Goal: Find specific page/section: Find specific page/section

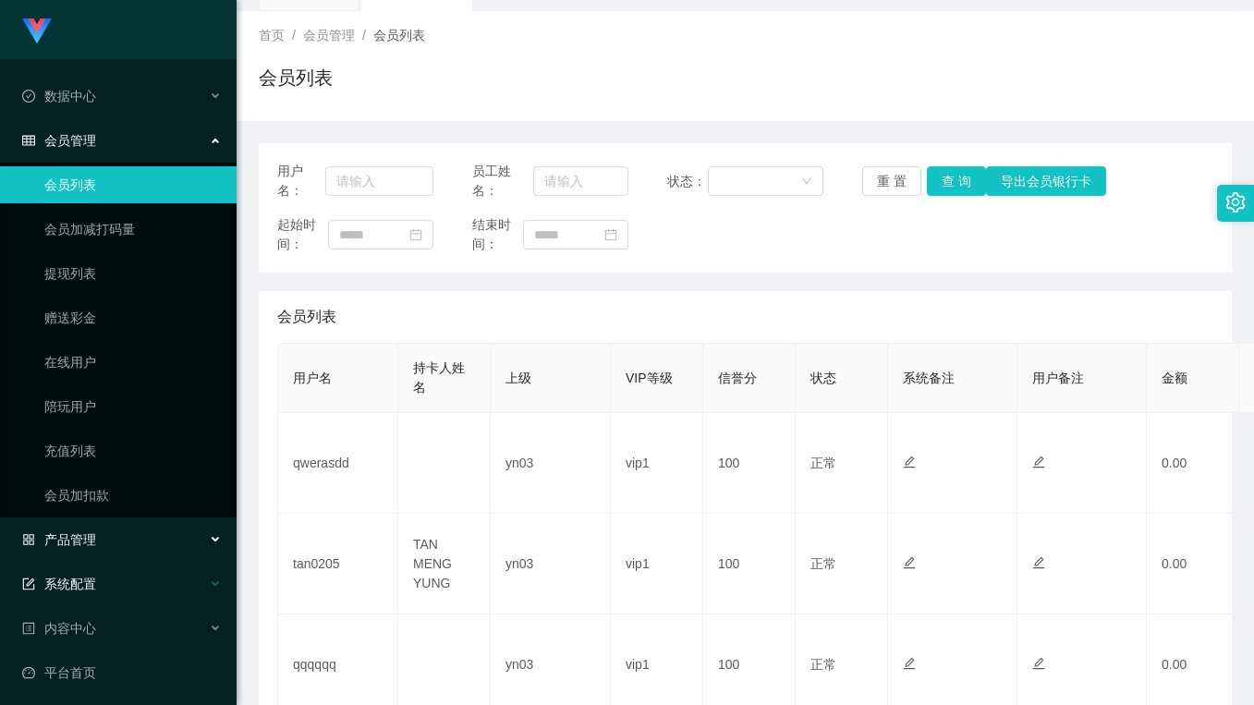
scroll to position [93, 0]
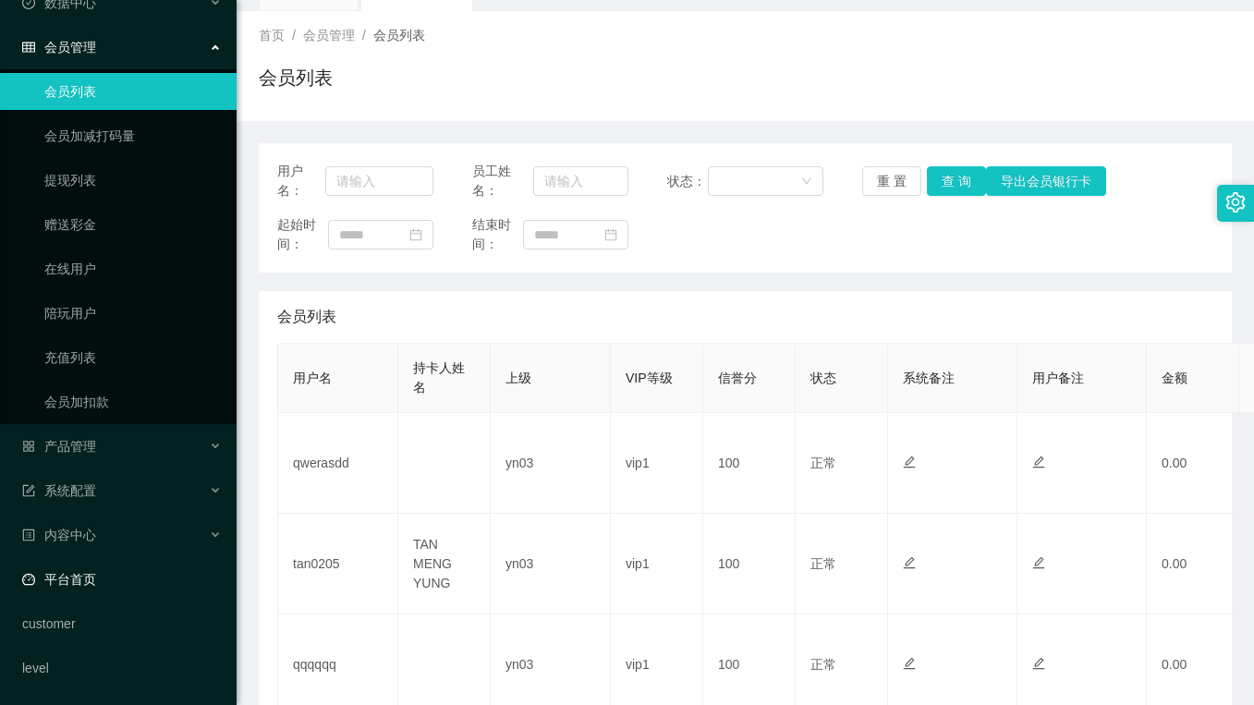
click at [89, 575] on link "平台首页" at bounding box center [122, 579] width 200 height 37
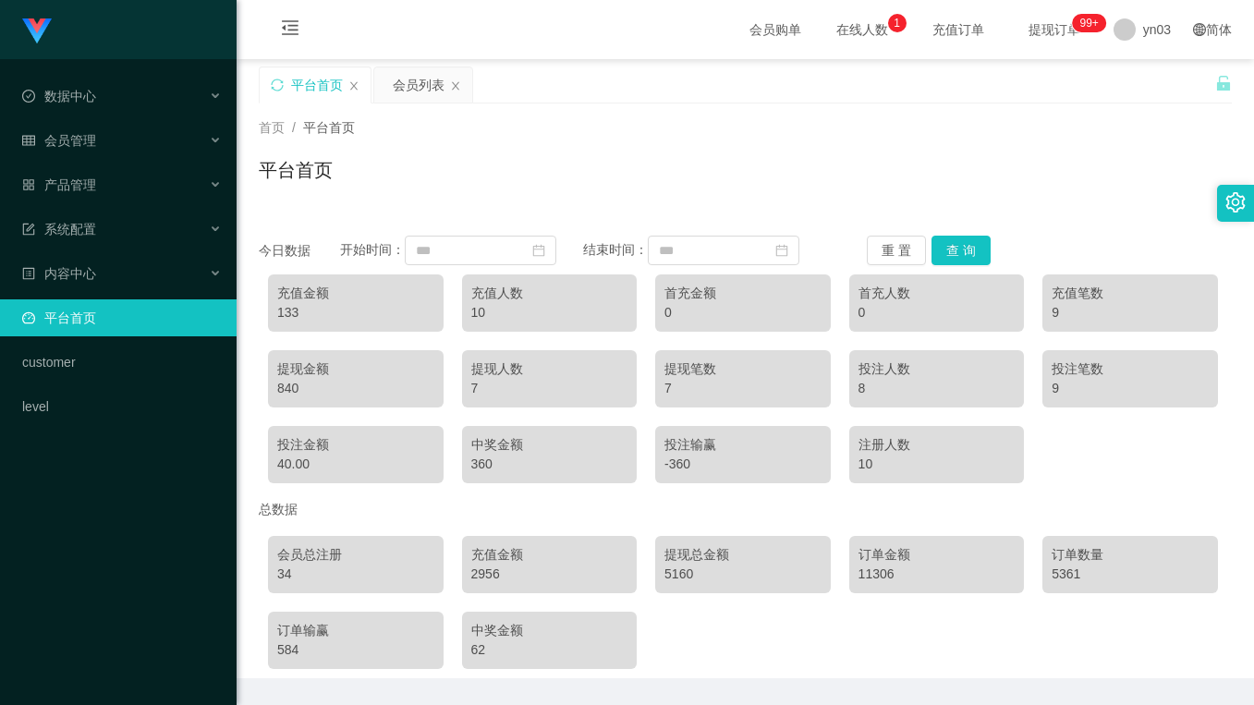
scroll to position [59, 0]
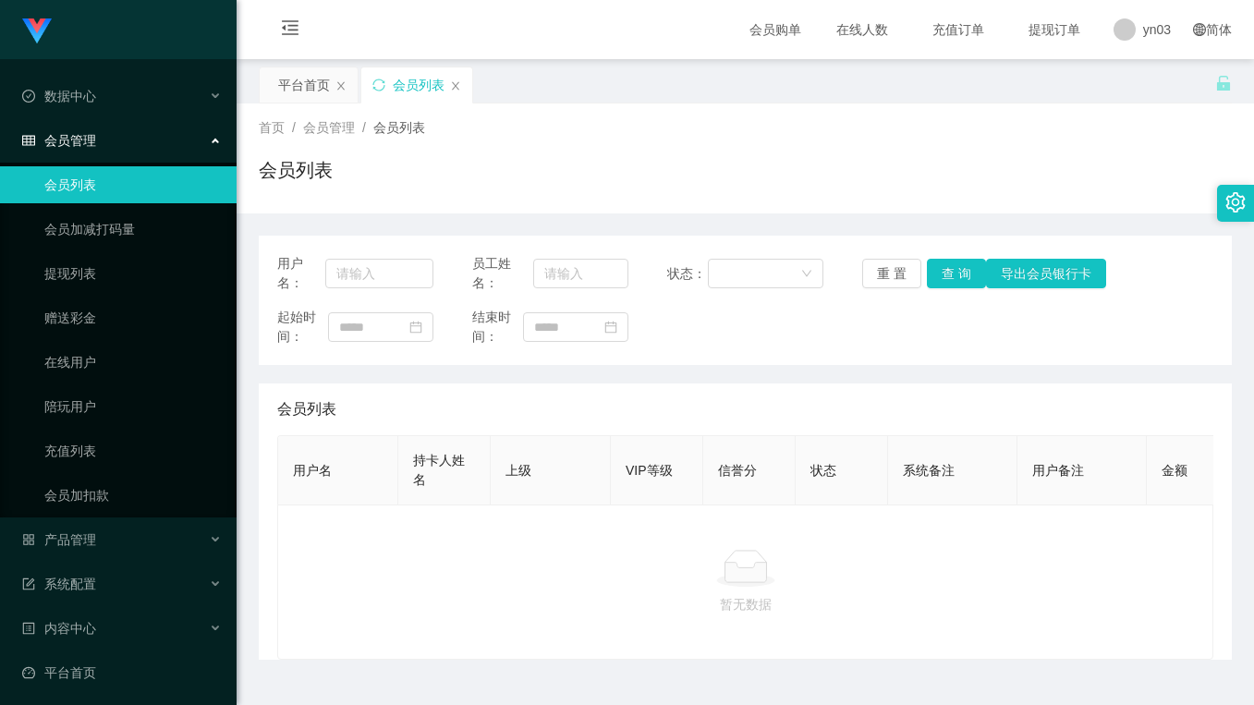
scroll to position [55, 0]
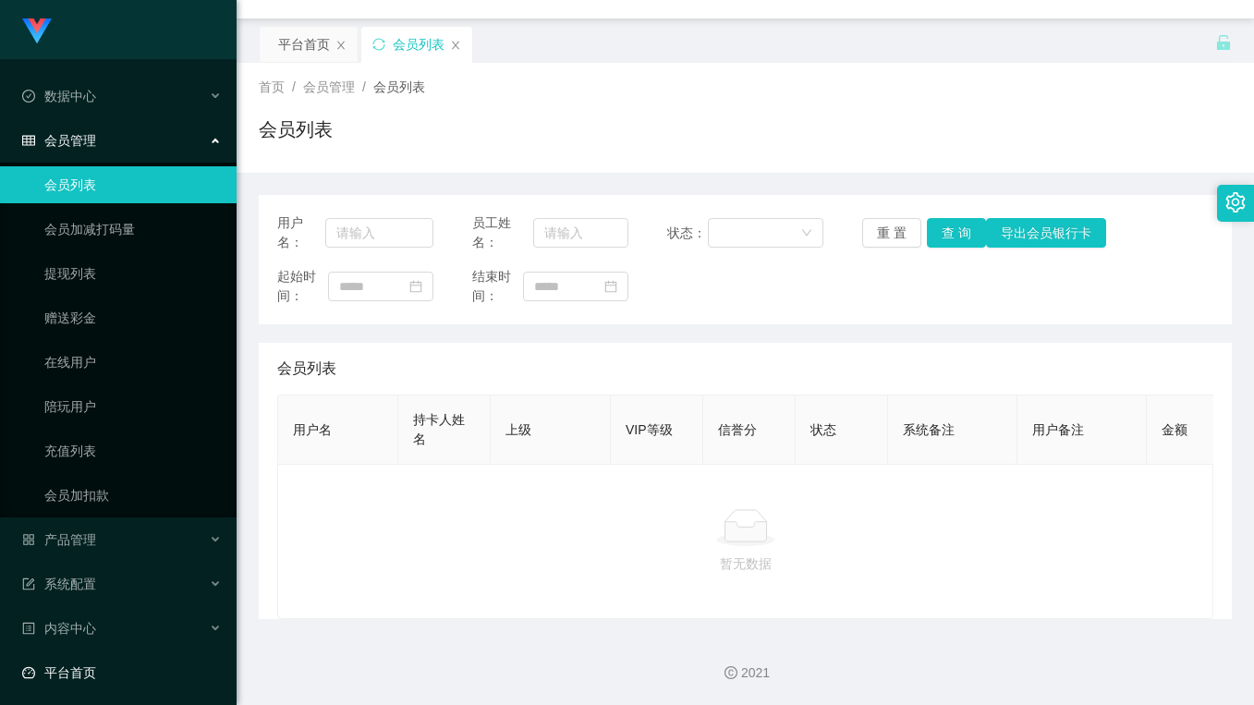
click at [111, 683] on link "平台首页" at bounding box center [122, 672] width 200 height 37
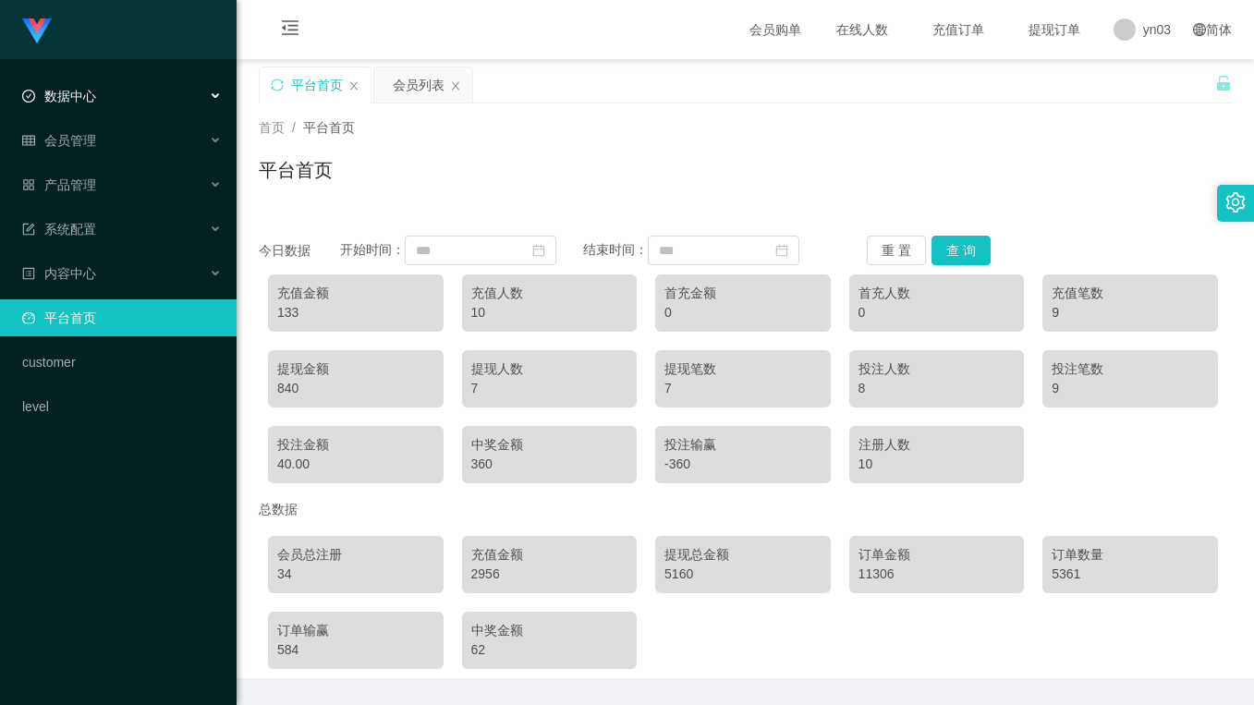
click at [85, 105] on div "数据中心" at bounding box center [118, 96] width 237 height 37
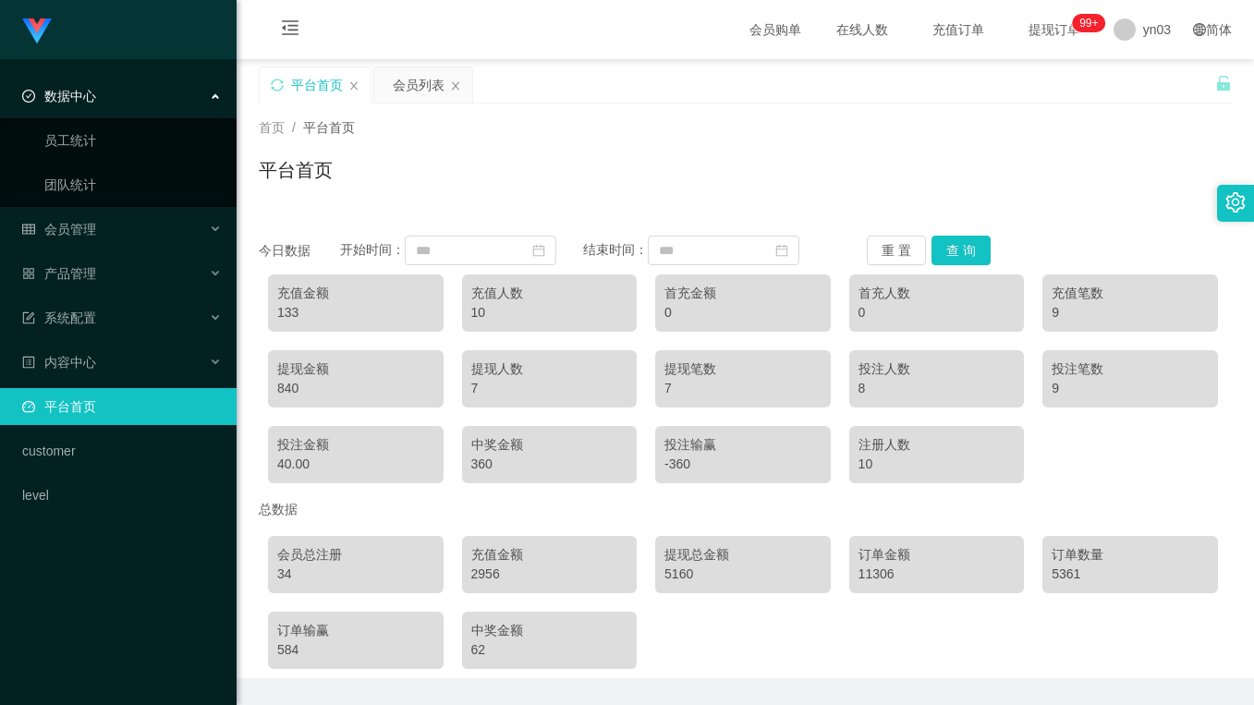
click at [341, 307] on div "133" at bounding box center [355, 312] width 157 height 19
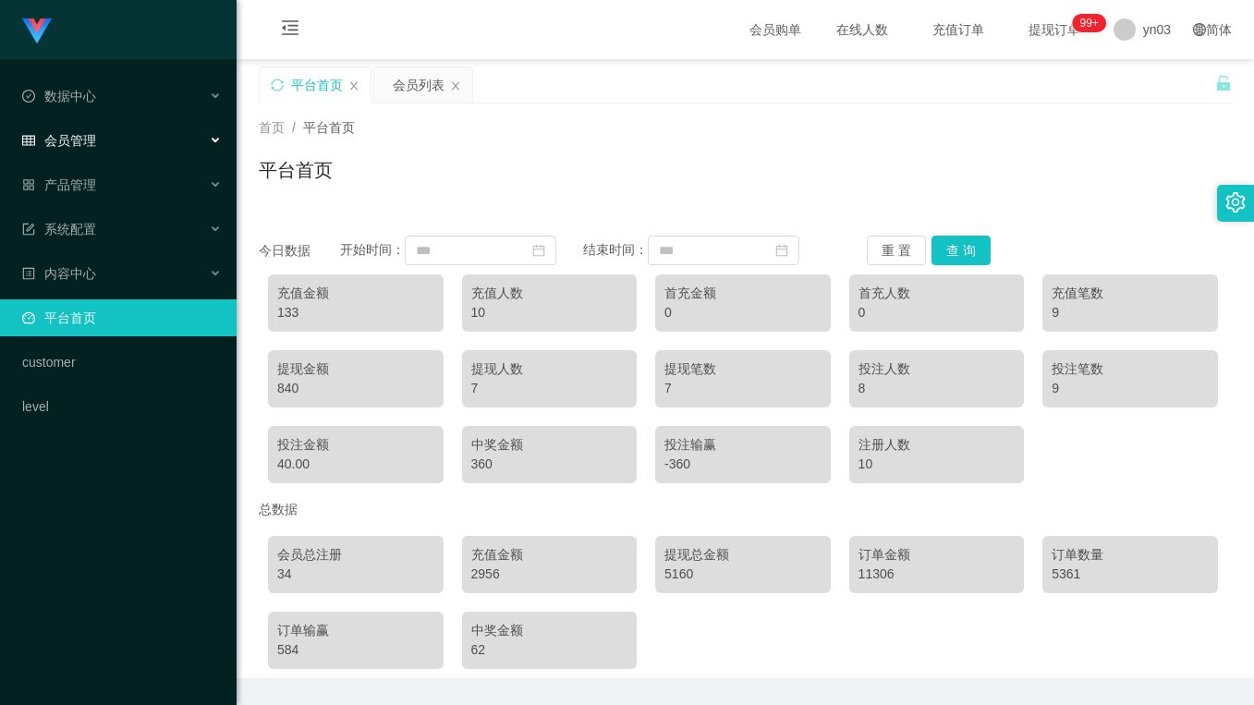
click at [119, 149] on div "会员管理" at bounding box center [118, 140] width 237 height 37
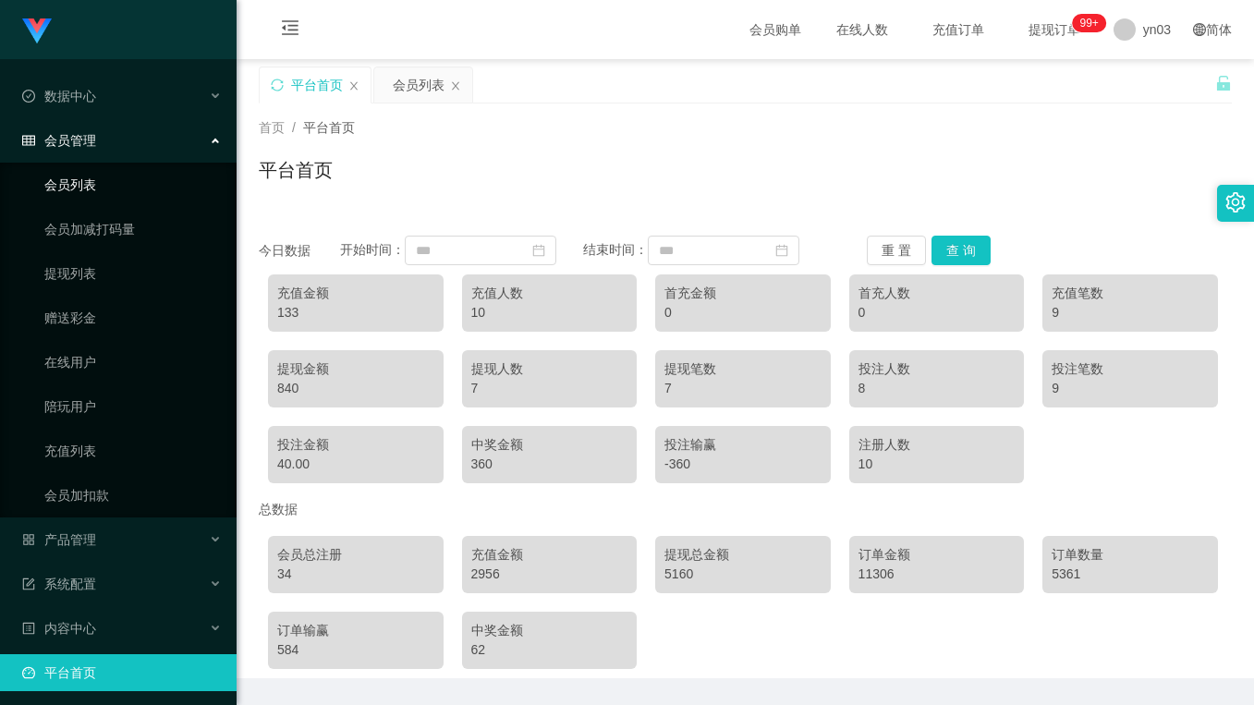
click at [120, 187] on link "会员列表" at bounding box center [132, 184] width 177 height 37
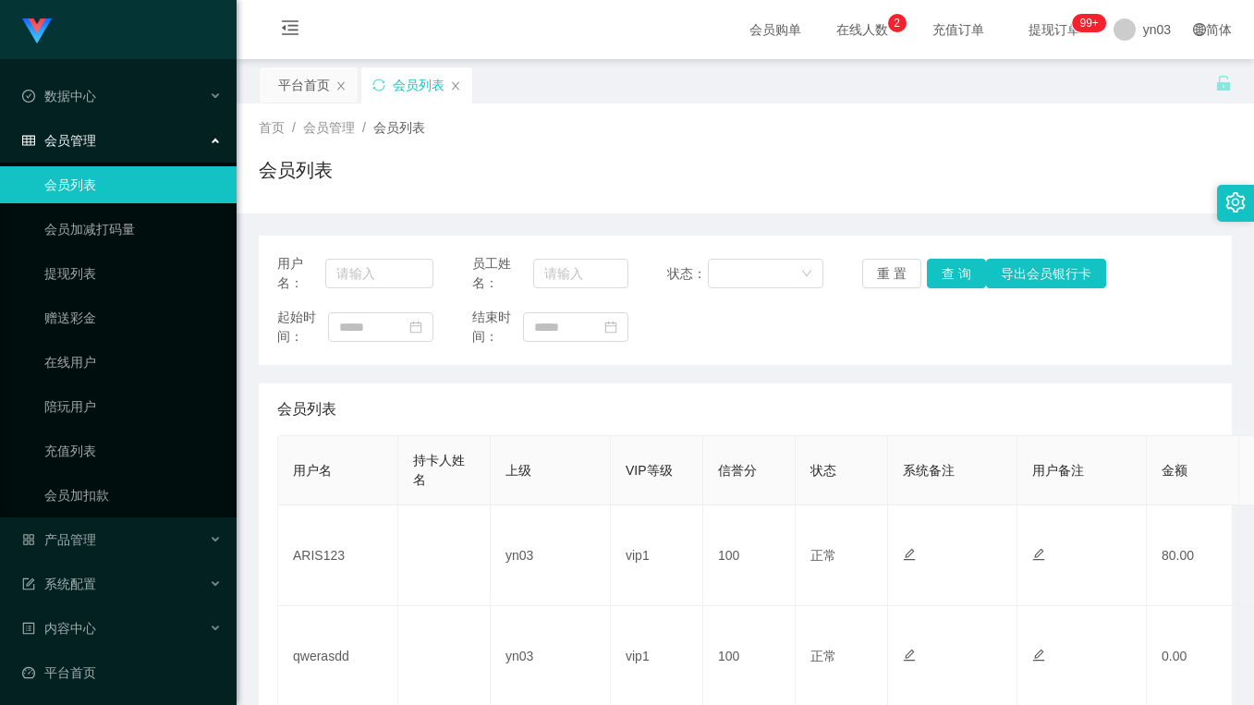
scroll to position [185, 0]
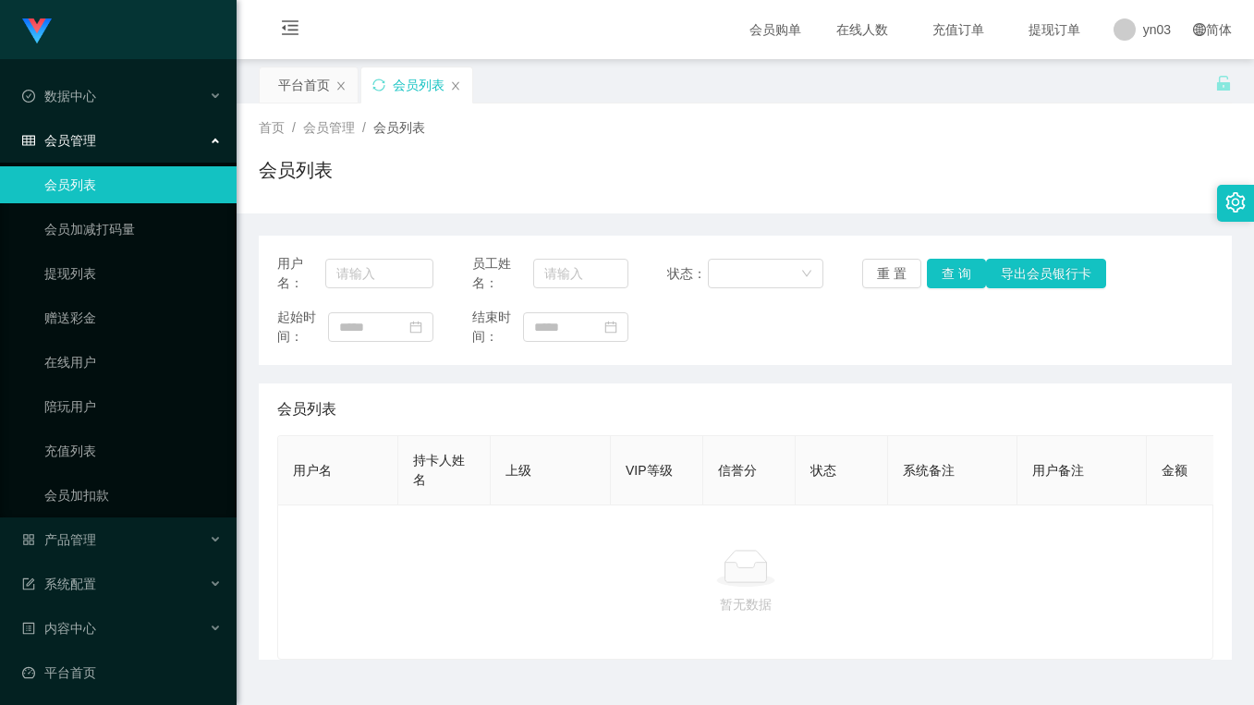
scroll to position [55, 0]
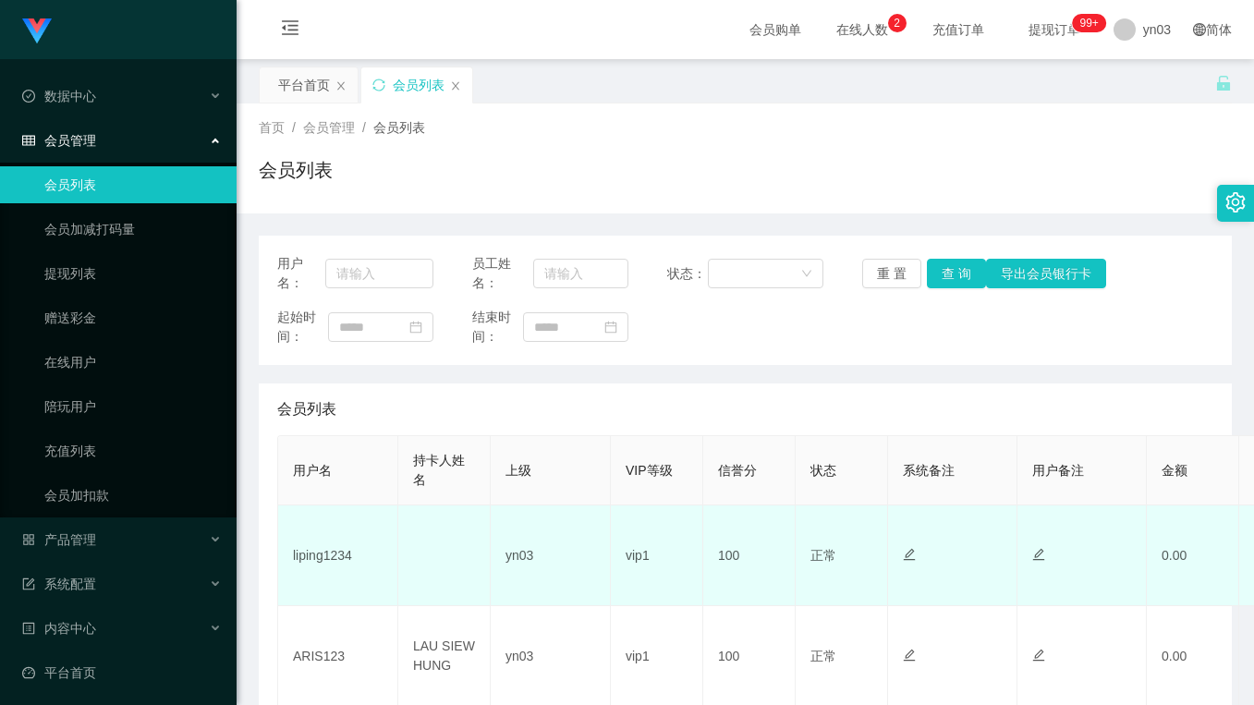
click at [345, 562] on td "liping1234" at bounding box center [338, 555] width 120 height 101
copy td "liping1234"
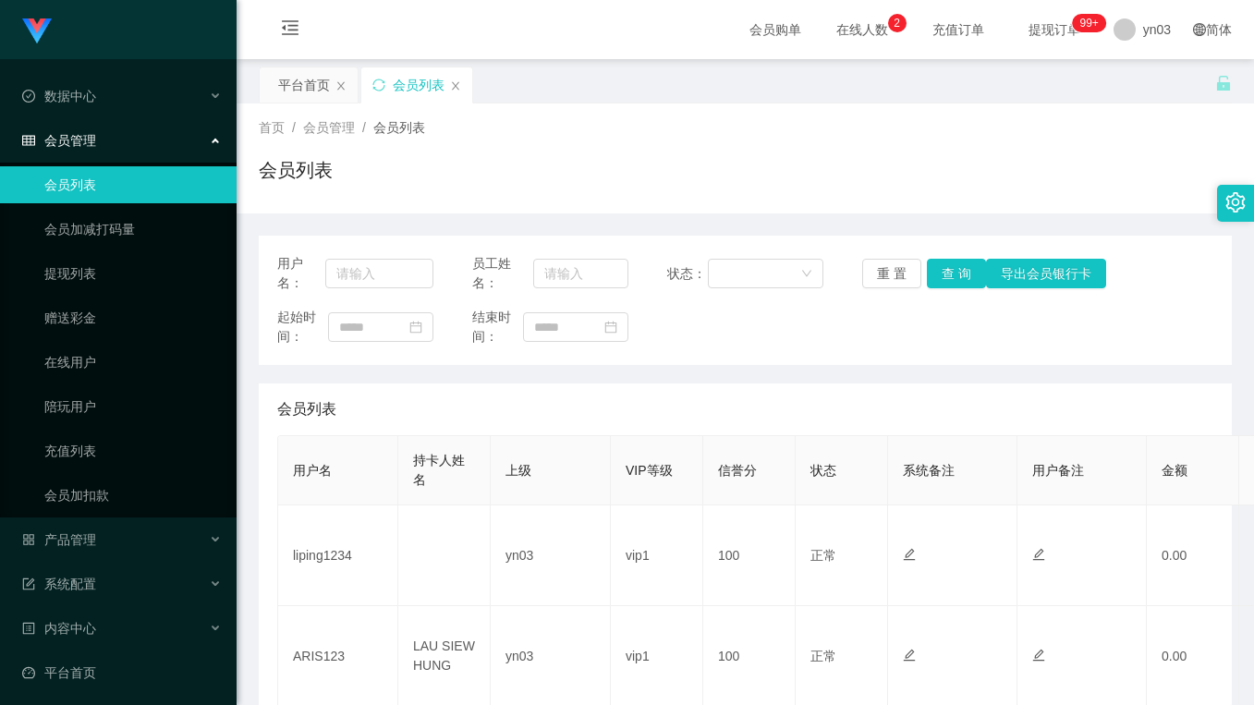
click at [798, 174] on div "会员列表" at bounding box center [745, 177] width 973 height 43
click at [522, 151] on div "首页 / 会员管理 / 会员列表 / 会员列表" at bounding box center [745, 158] width 973 height 80
